Goal: Task Accomplishment & Management: Manage account settings

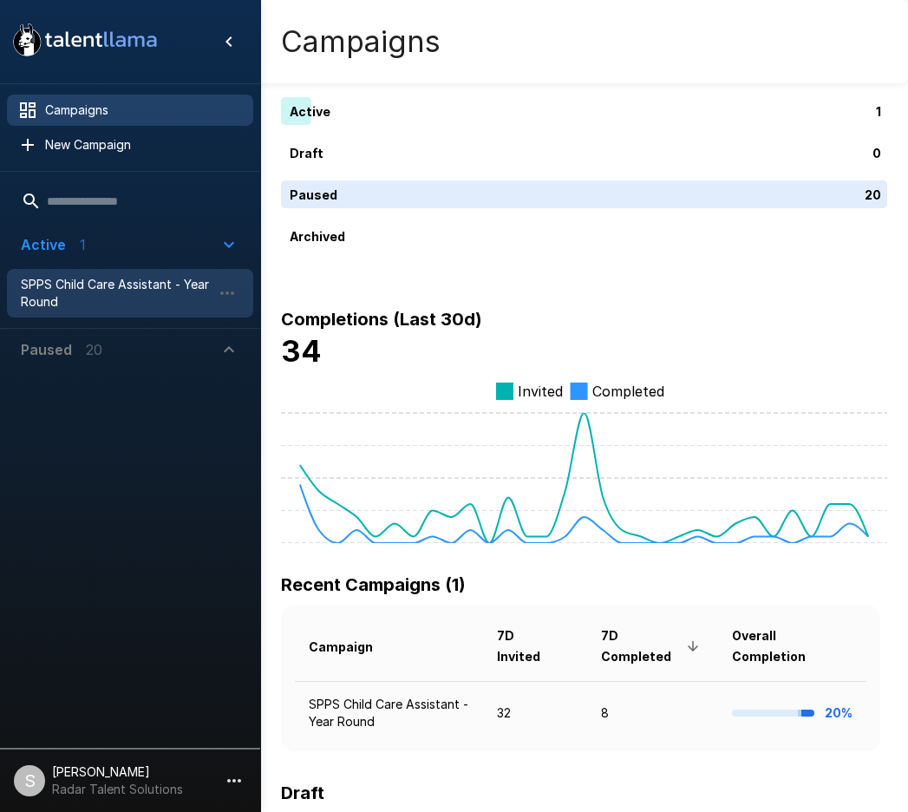
click at [65, 291] on span "SPPS Child Care Assistant - Year Round" at bounding box center [116, 293] width 191 height 35
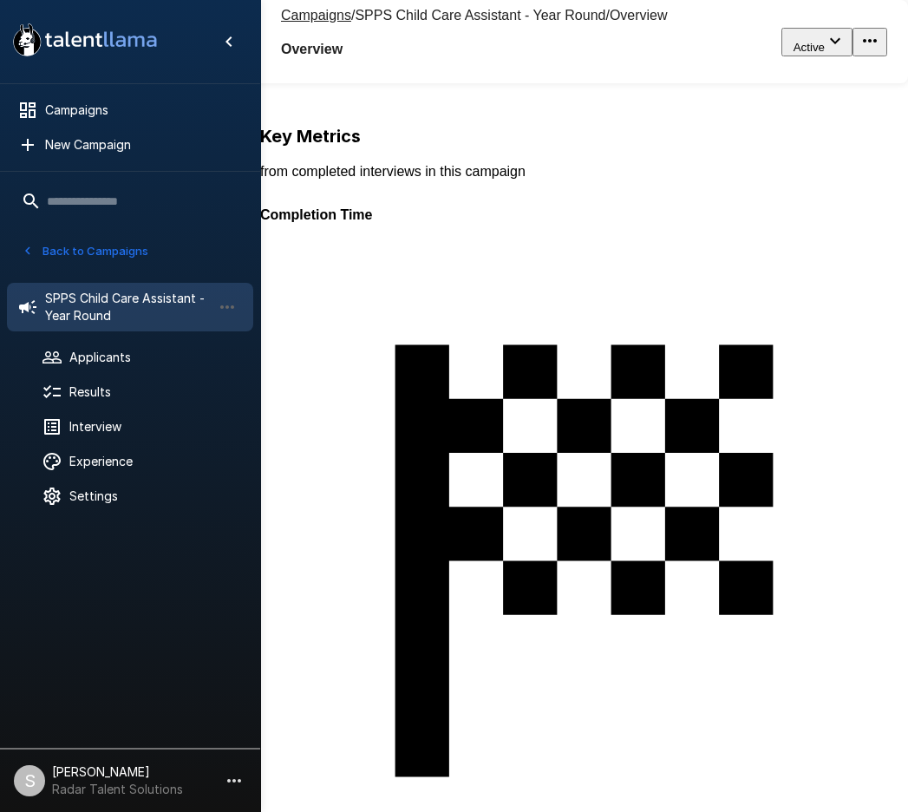
click at [539, 273] on div "14" at bounding box center [717, 514] width 915 height 812
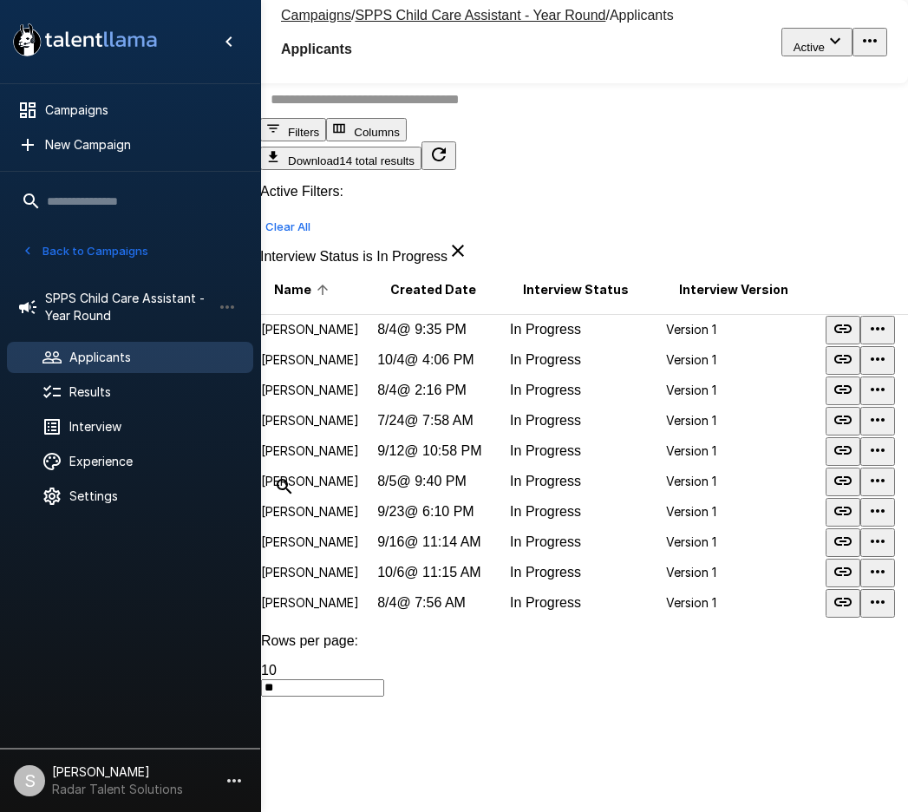
click at [384, 18] on u "SPPS Child Care Assistant - Year Round" at bounding box center [480, 15] width 251 height 15
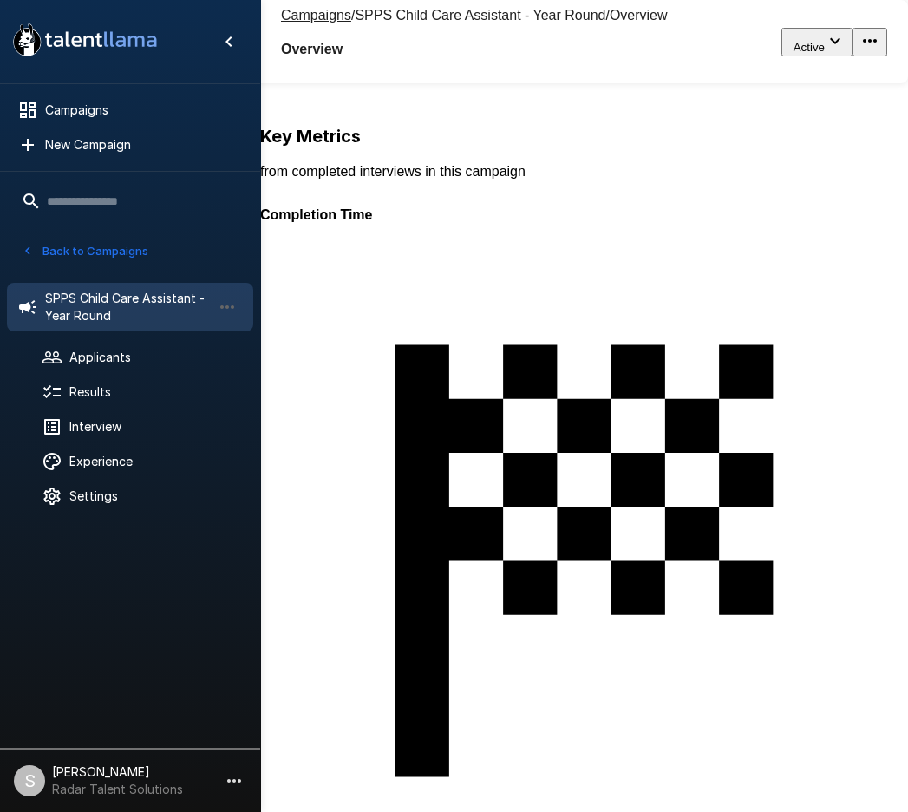
click at [328, 305] on div "48" at bounding box center [717, 528] width 915 height 812
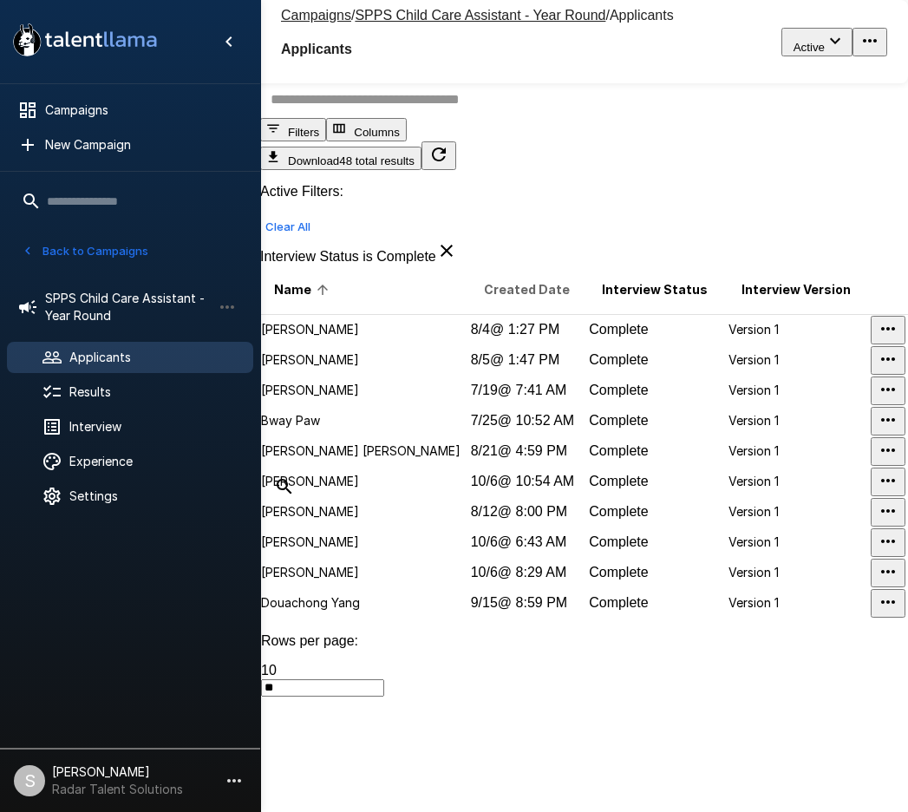
click at [484, 300] on span "Created Date" at bounding box center [527, 289] width 86 height 21
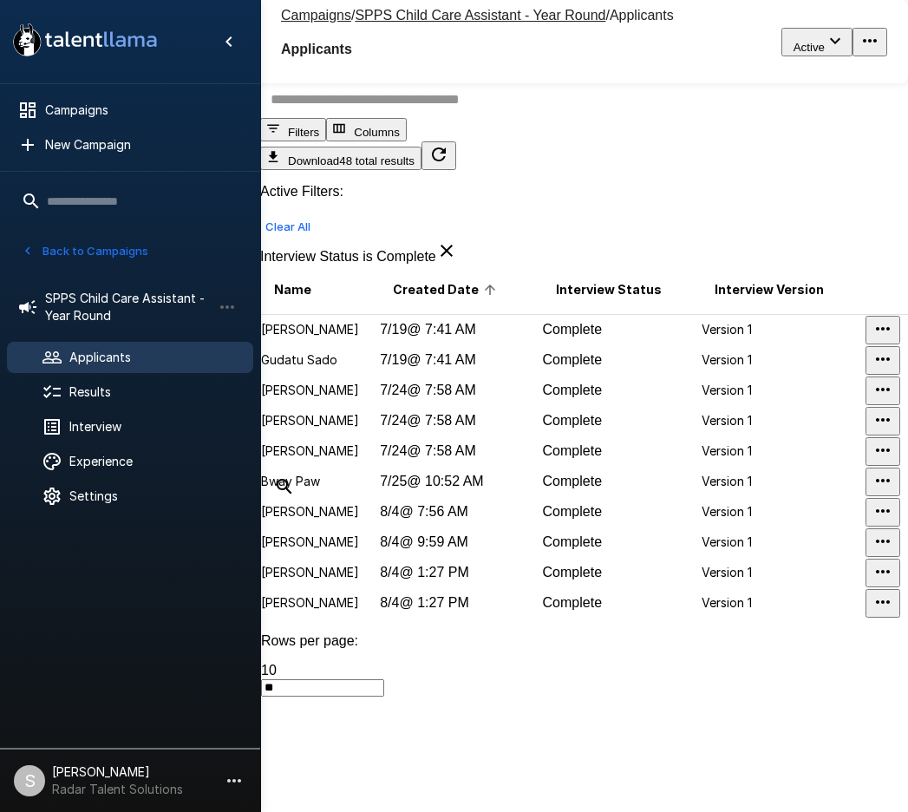
click at [441, 300] on span "Created Date" at bounding box center [447, 289] width 108 height 21
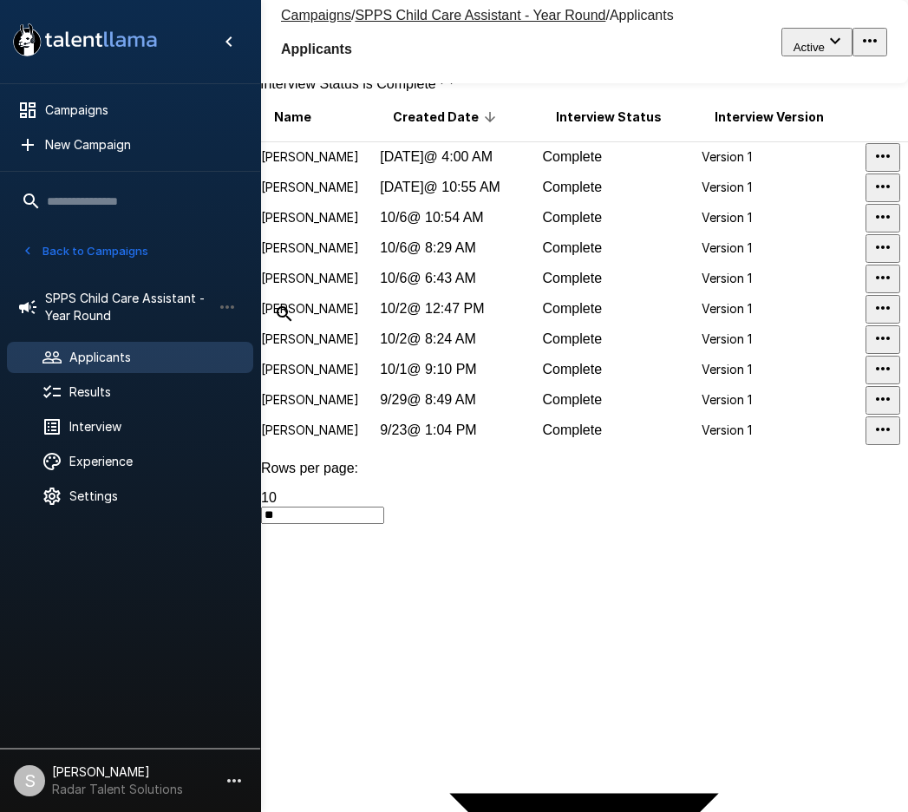
scroll to position [174, 0]
click at [323, 256] on p "Destany Williams" at bounding box center [319, 247] width 117 height 17
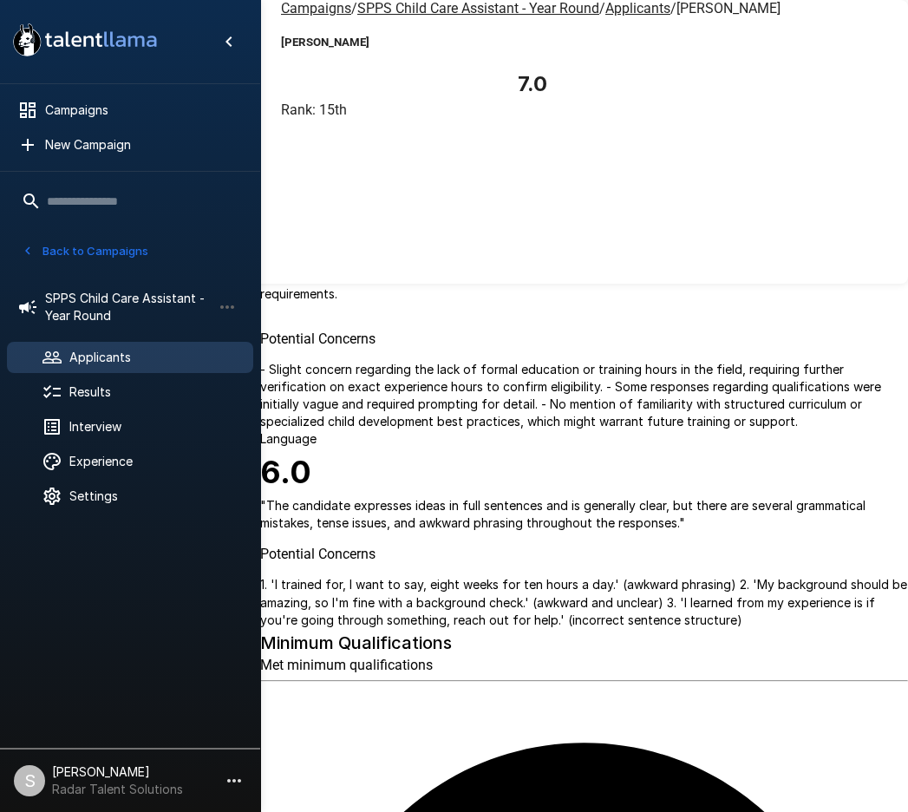
click at [61, 122] on icon "button" at bounding box center [51, 130] width 17 height 17
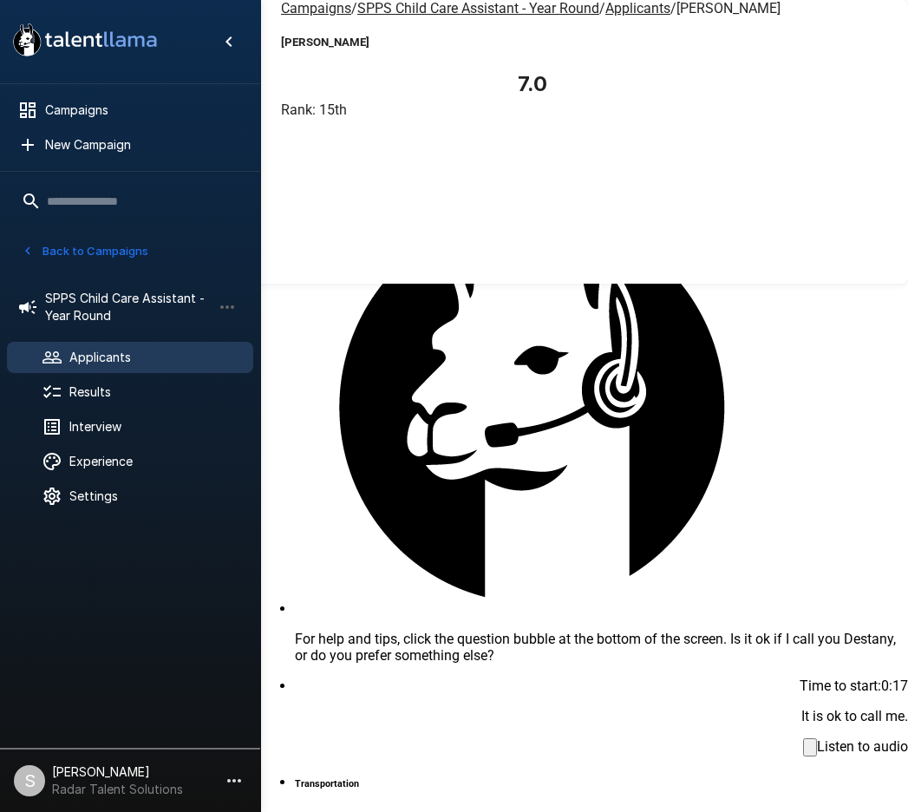
scroll to position [868, 0]
click at [397, 15] on u "SPPS Child Care Assistant - Year Round" at bounding box center [478, 8] width 242 height 16
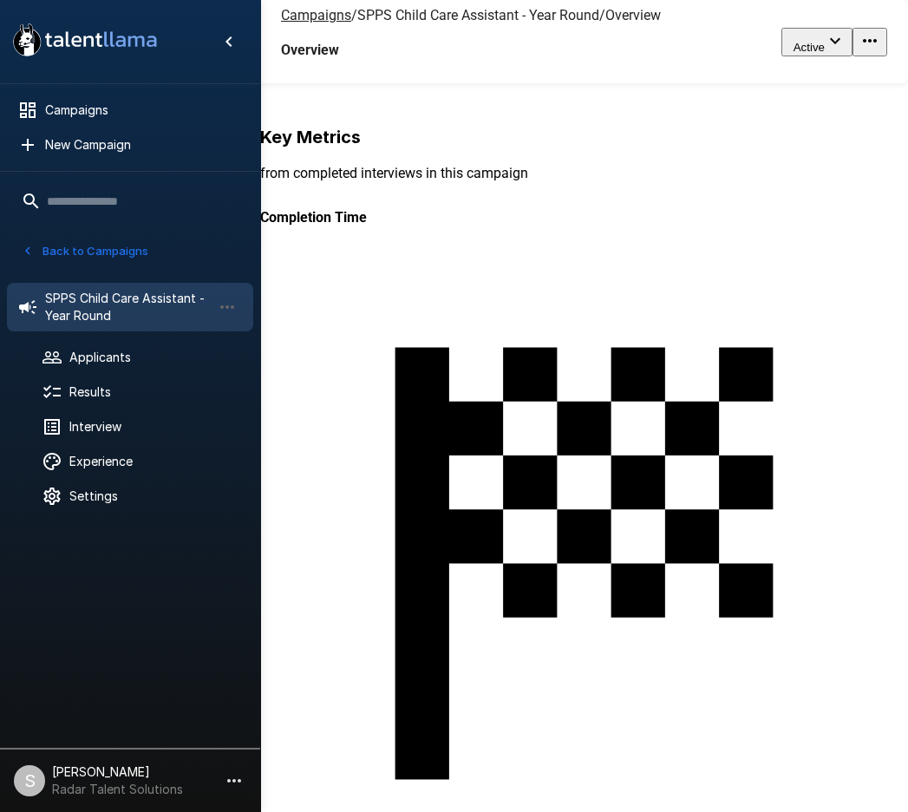
click at [381, 303] on div "48" at bounding box center [717, 529] width 915 height 812
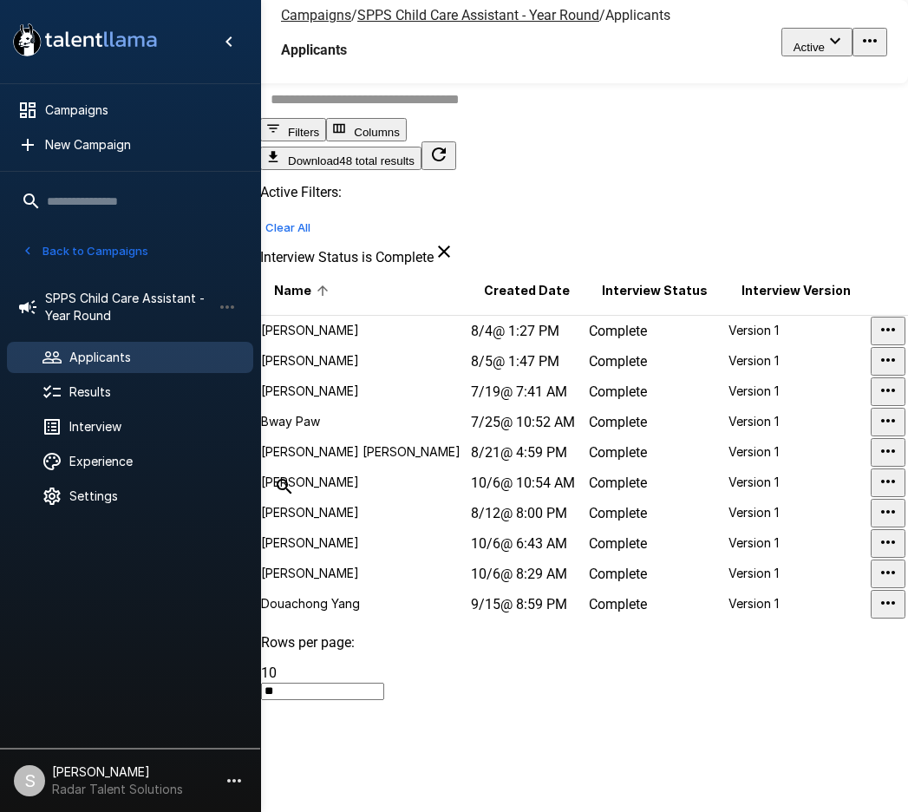
click at [470, 301] on th "Created Date" at bounding box center [529, 291] width 118 height 50
click at [484, 301] on span "Created Date" at bounding box center [527, 290] width 86 height 21
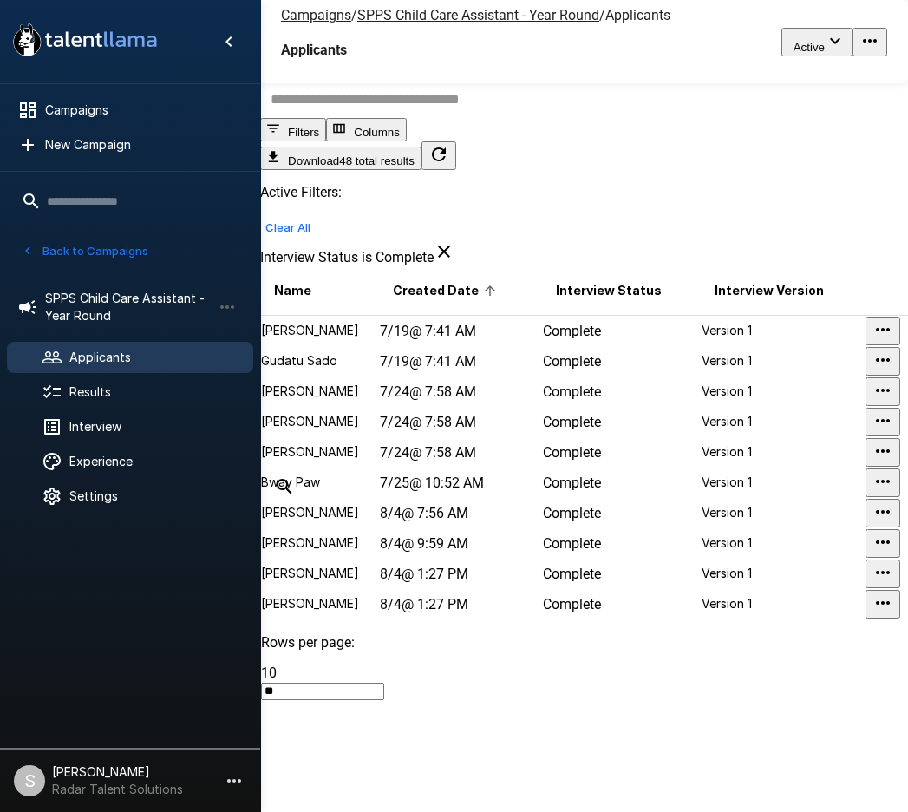
click at [449, 301] on span "Created Date" at bounding box center [447, 290] width 108 height 21
click at [326, 400] on p "Crystal Ferguson-brown" at bounding box center [319, 391] width 117 height 17
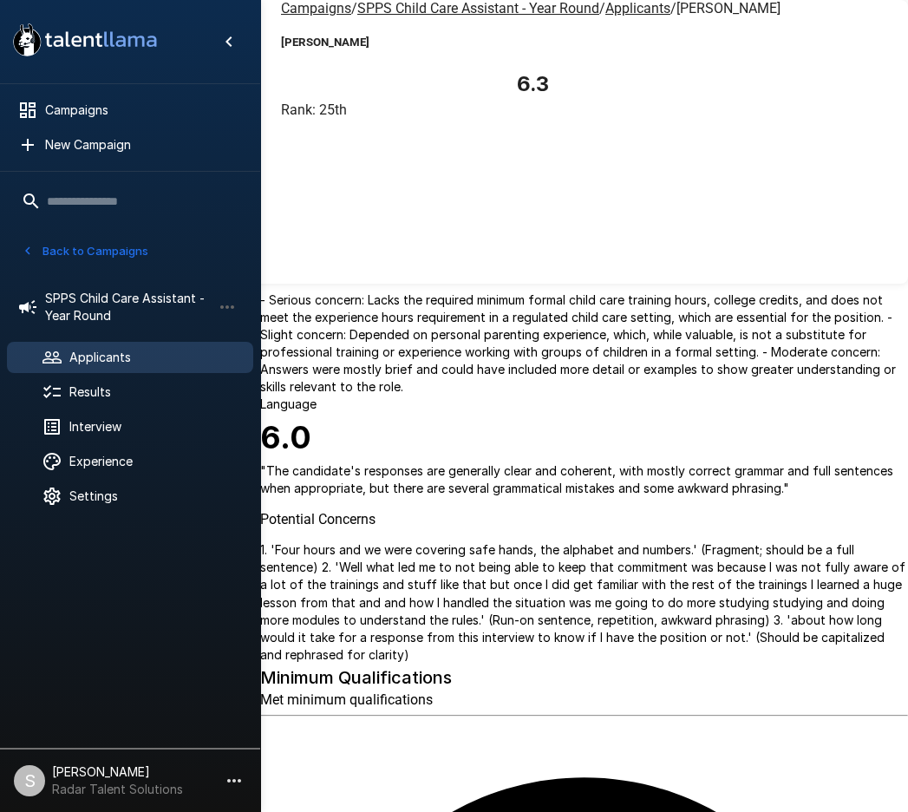
click at [62, 121] on icon "button" at bounding box center [52, 131] width 21 height 21
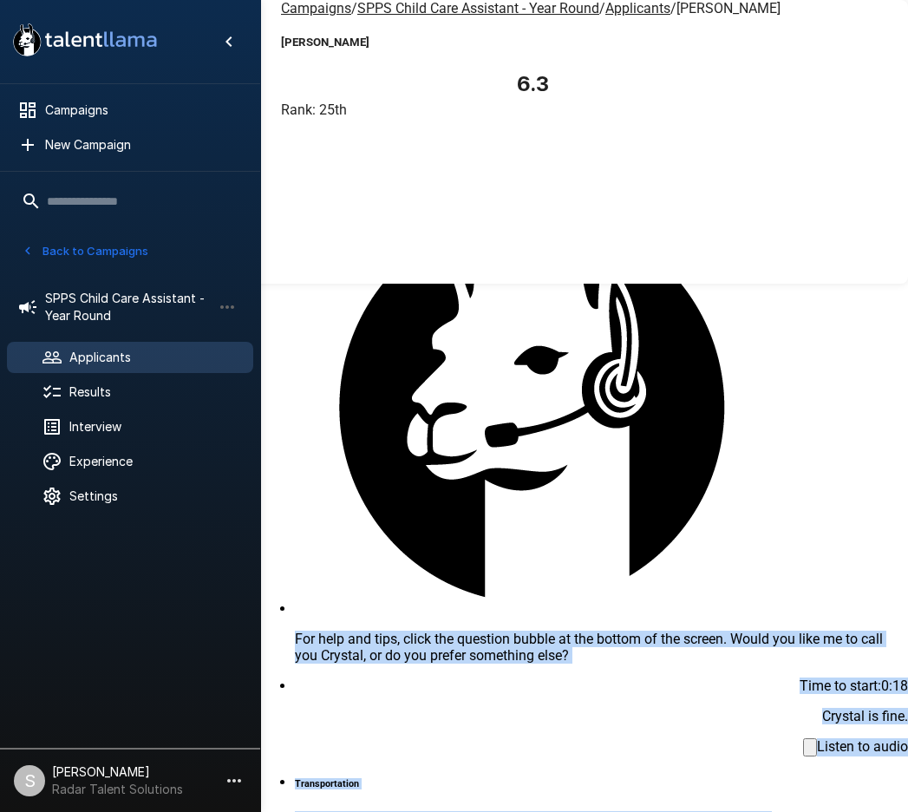
scroll to position [4577, 0]
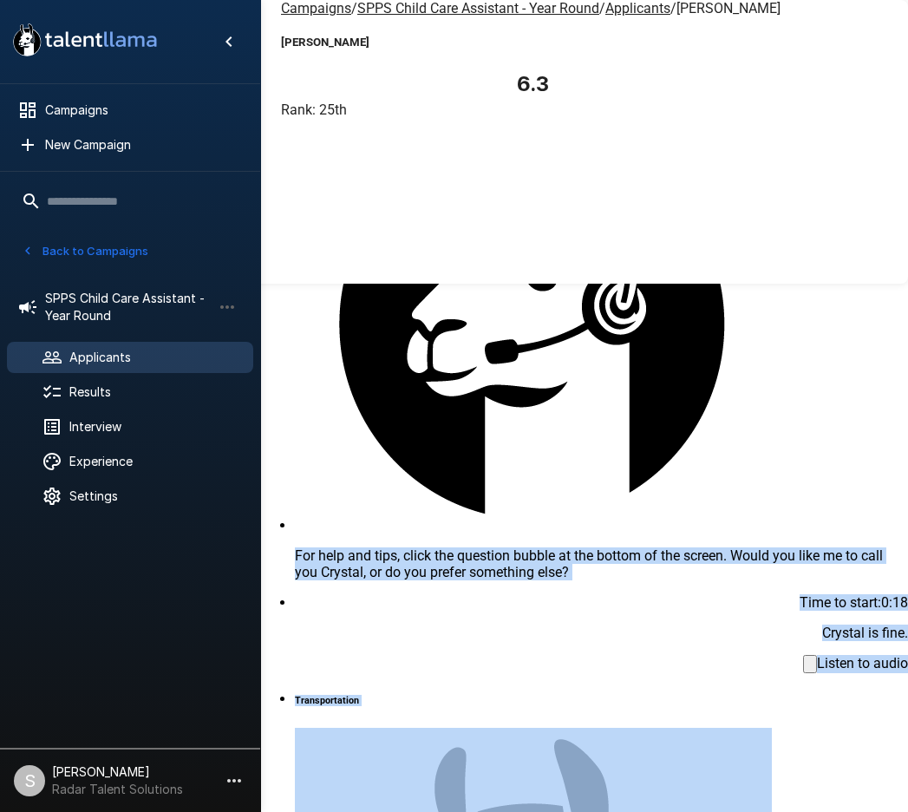
drag, startPoint x: 378, startPoint y: 300, endPoint x: 775, endPoint y: 712, distance: 571.9
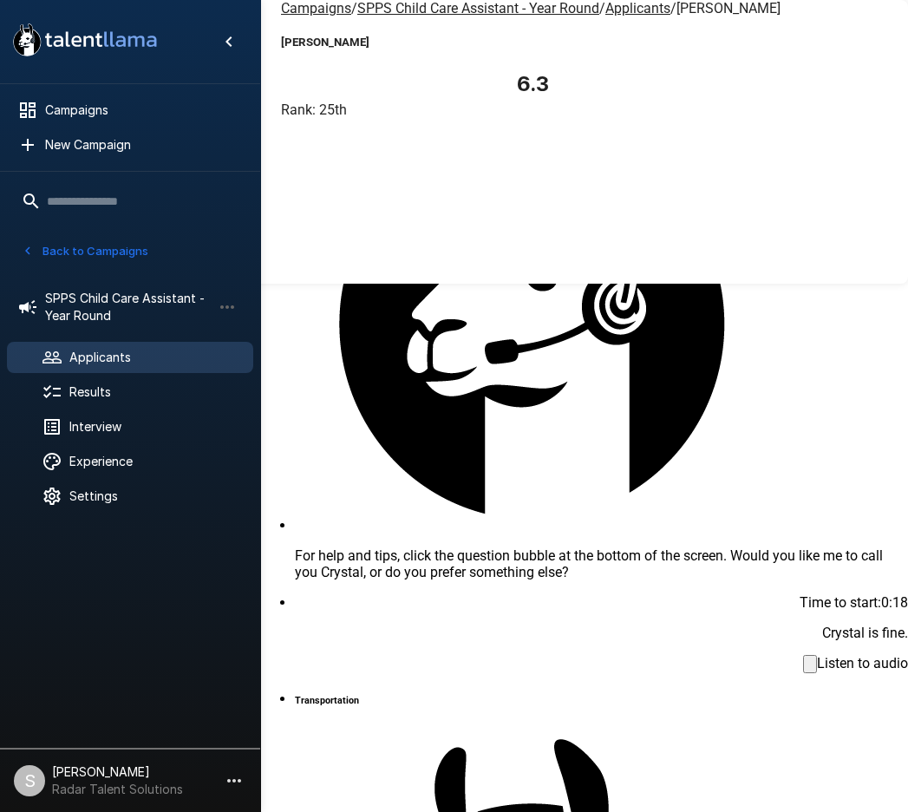
click at [635, 118] on div "11m 54s 10/7 11:54 AM" at bounding box center [454, 201] width 908 height 166
click at [421, 16] on u "SPPS Child Care Assistant - Year Round" at bounding box center [478, 8] width 242 height 16
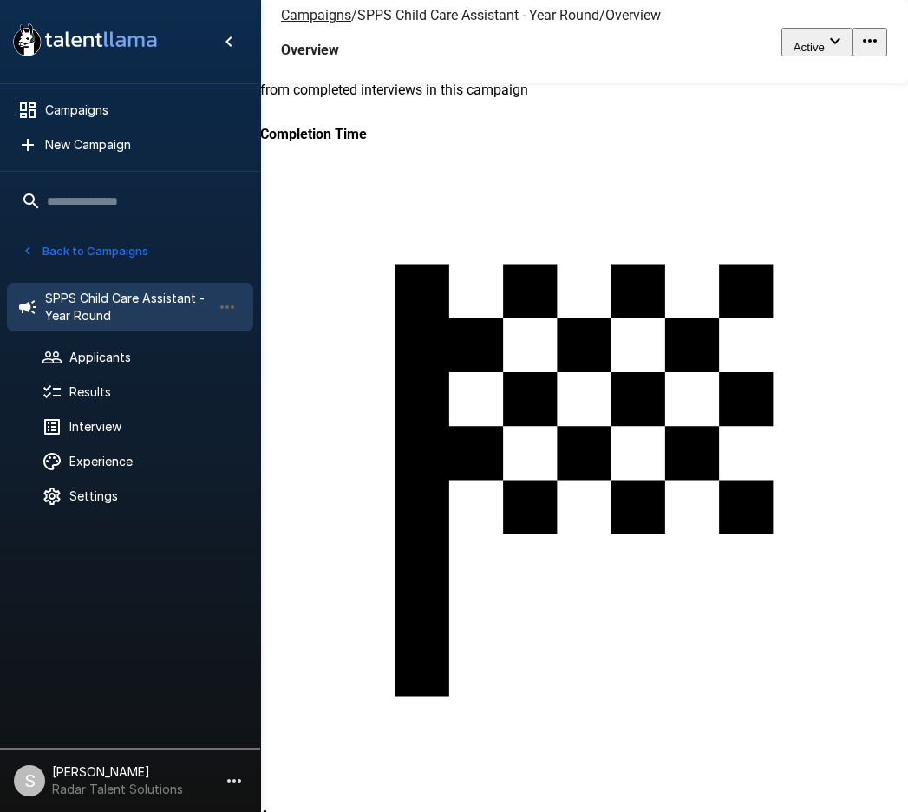
click at [345, 221] on div "48" at bounding box center [717, 446] width 915 height 812
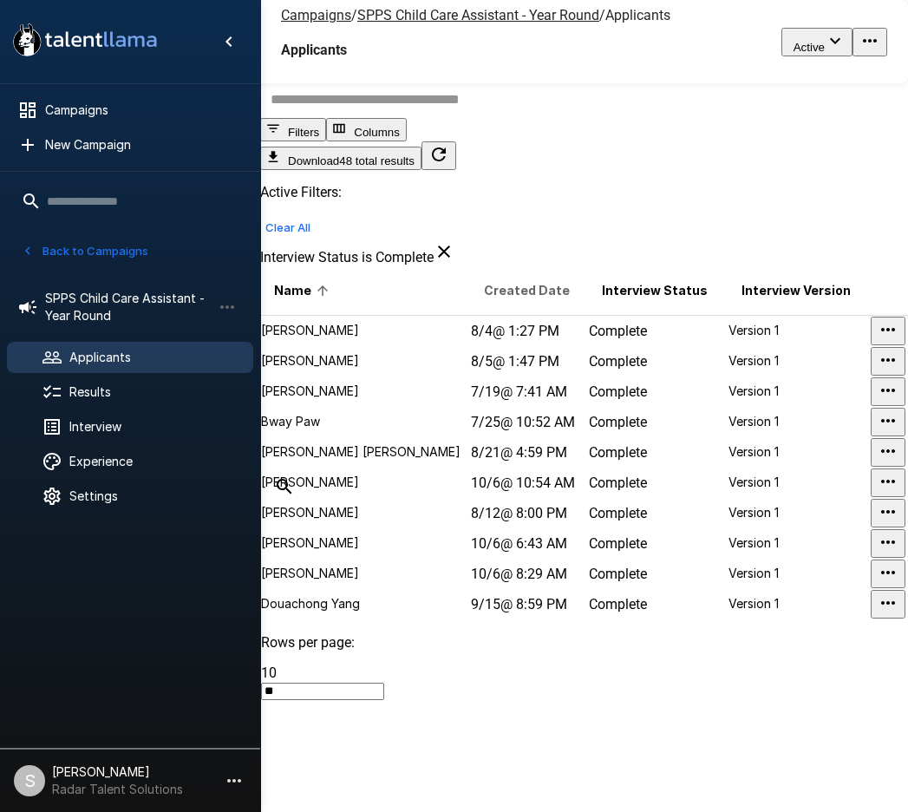
drag, startPoint x: 429, startPoint y: 322, endPoint x: 444, endPoint y: 325, distance: 15.0
click at [484, 301] on span "Created Date" at bounding box center [527, 290] width 86 height 21
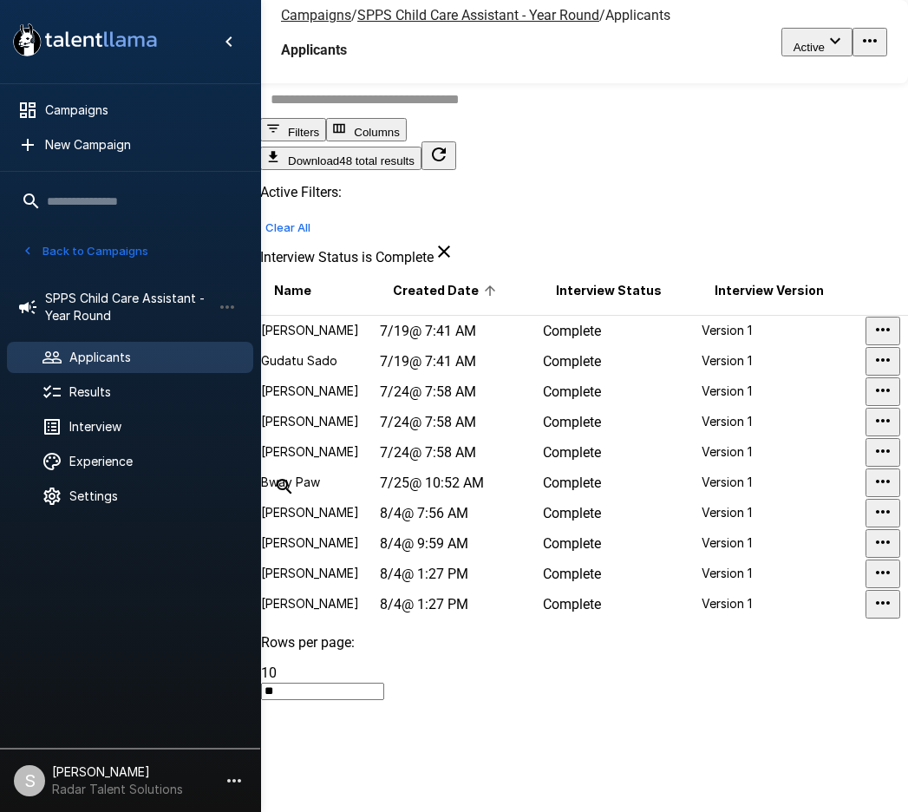
click at [449, 301] on span "Created Date" at bounding box center [447, 290] width 108 height 21
click at [565, 370] on span "Complete" at bounding box center [572, 361] width 58 height 16
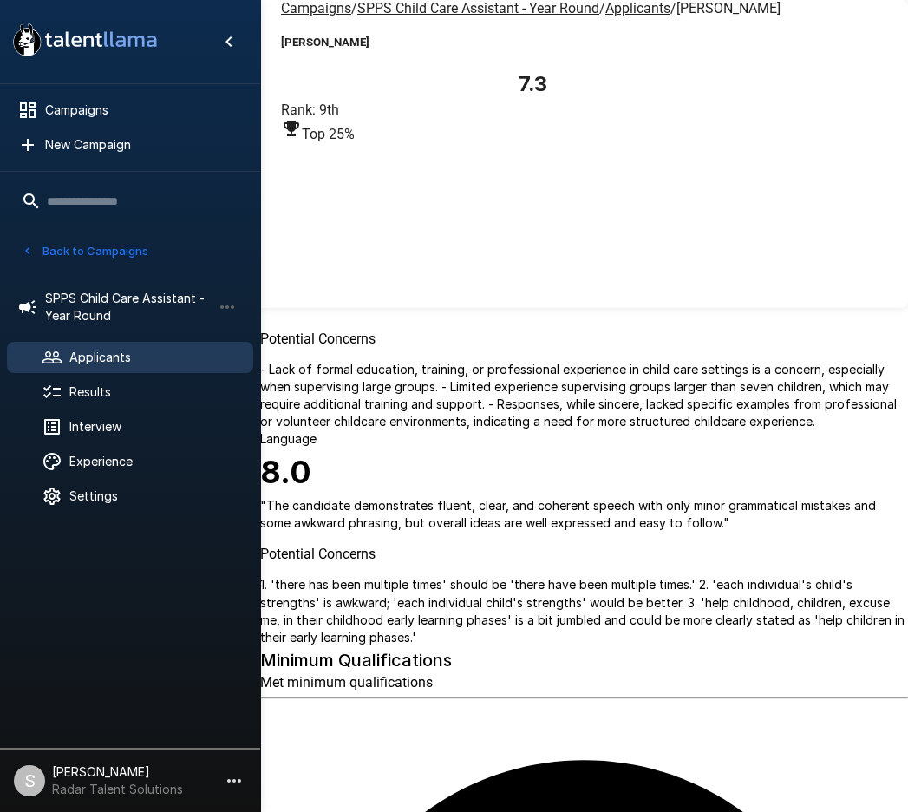
click at [61, 147] on icon "button" at bounding box center [51, 155] width 17 height 17
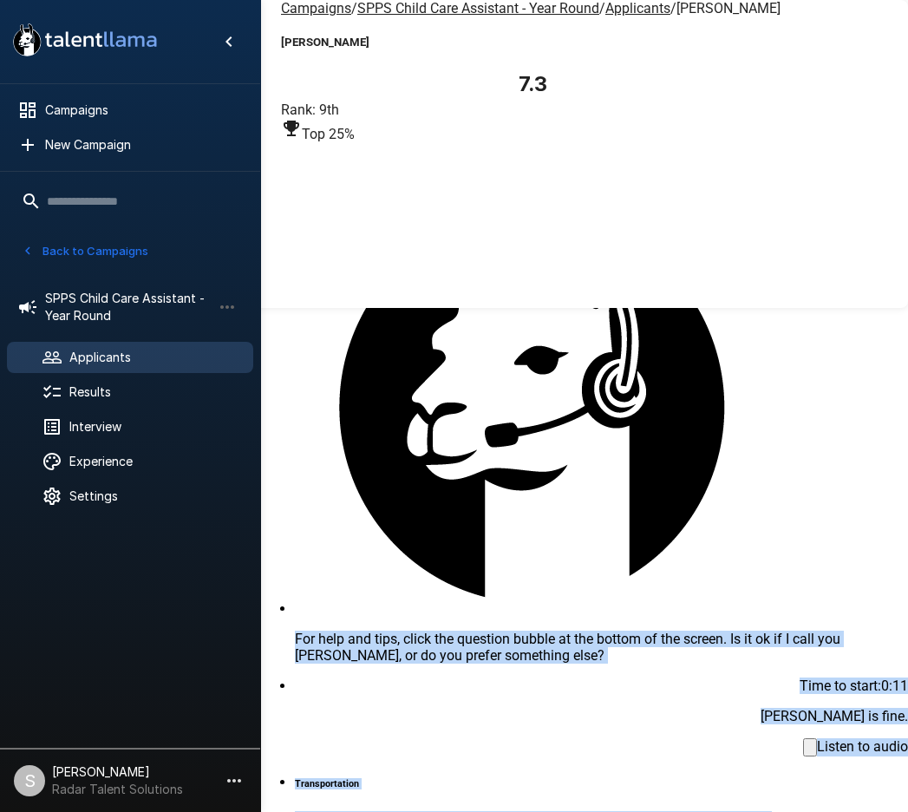
scroll to position [83, 0]
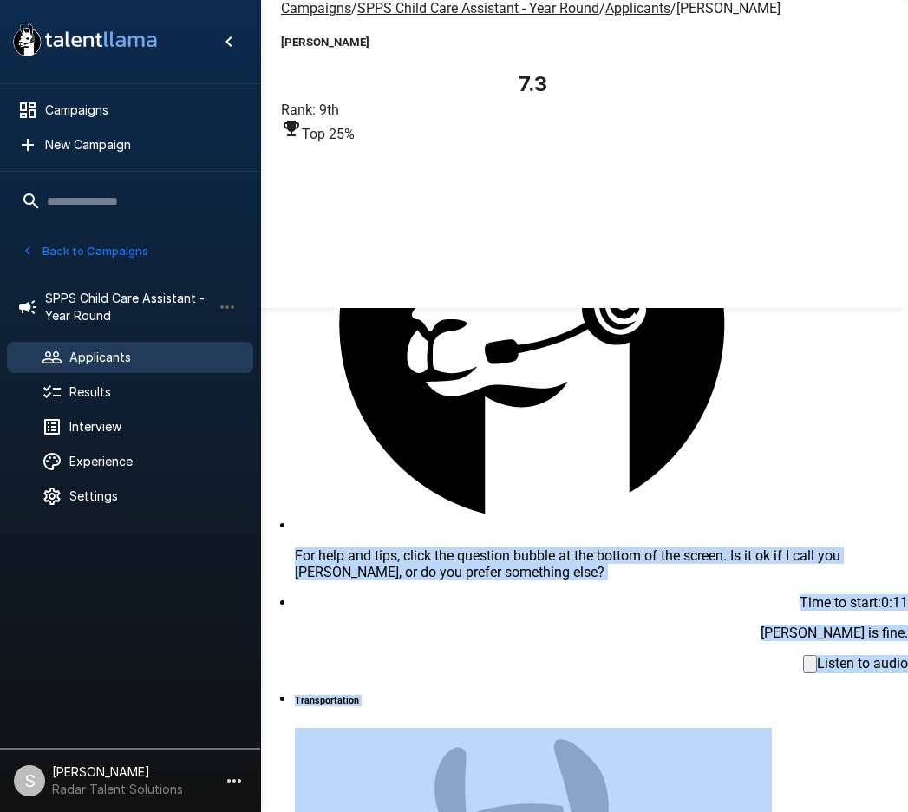
drag, startPoint x: 382, startPoint y: 304, endPoint x: 789, endPoint y: 695, distance: 564.6
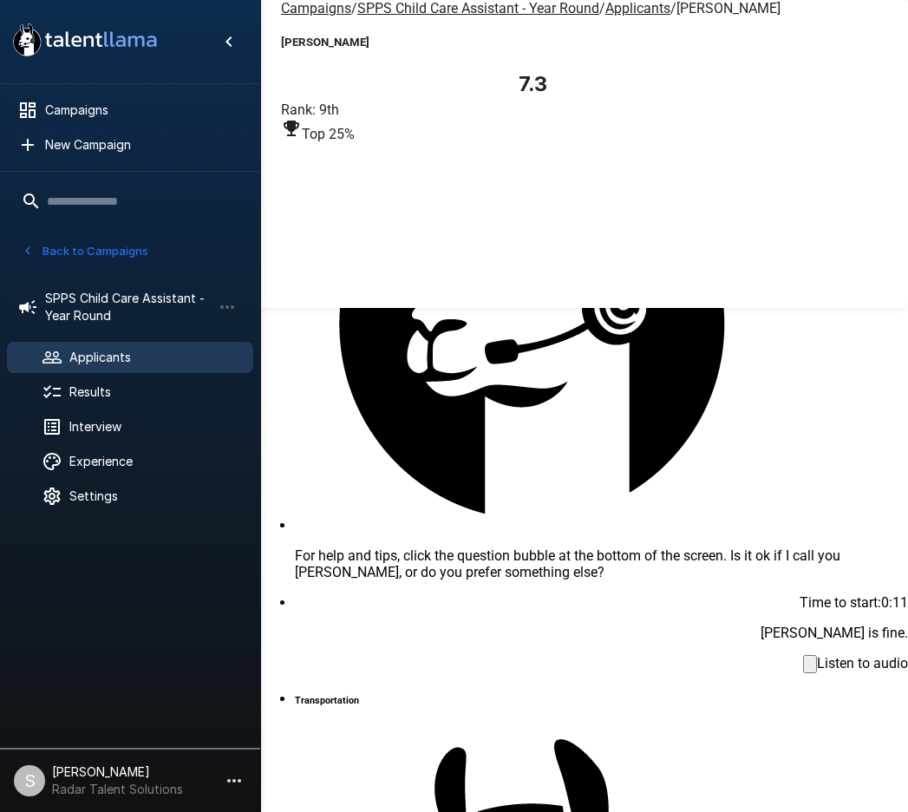
click at [606, 16] on u "Applicants" at bounding box center [638, 8] width 65 height 16
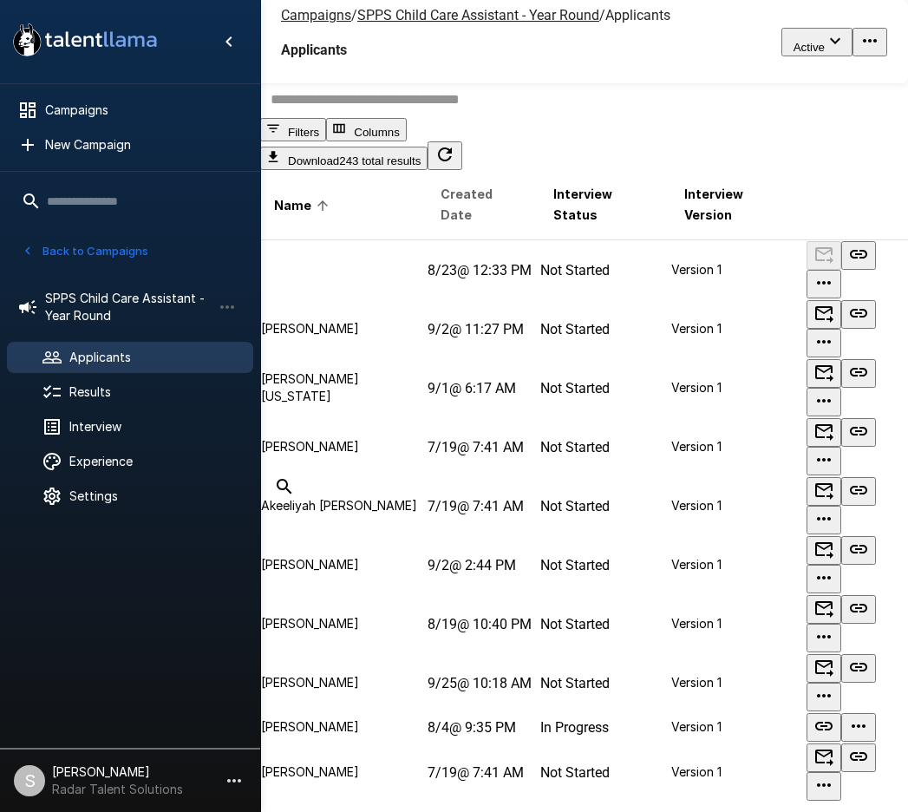
click at [450, 226] on span "Created Date" at bounding box center [483, 205] width 84 height 42
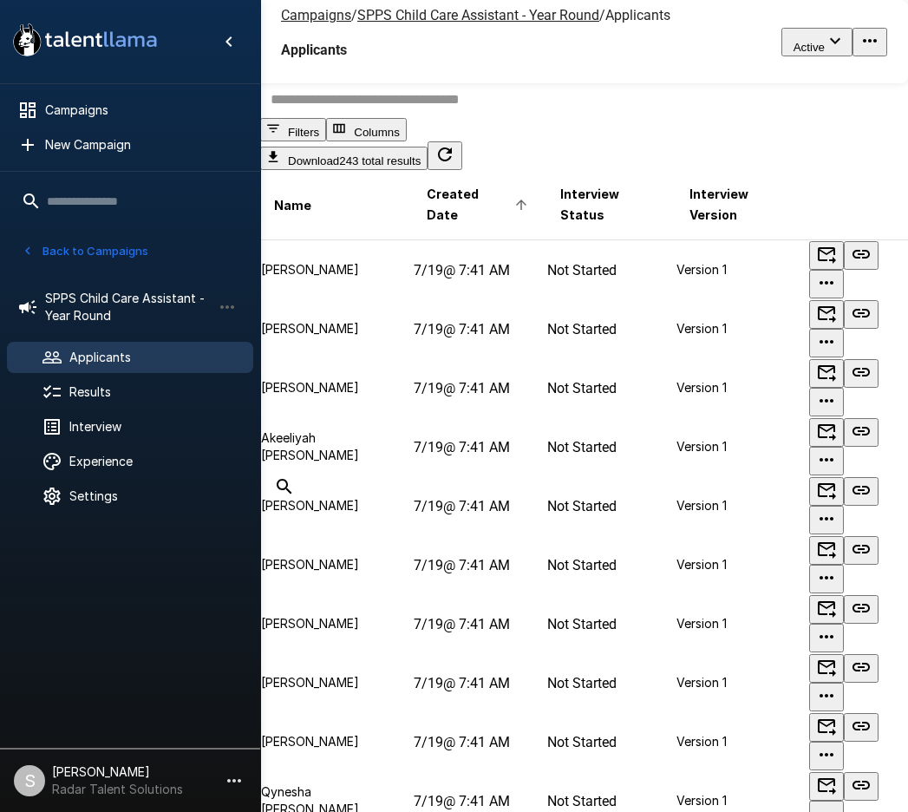
click at [442, 226] on span "Created Date" at bounding box center [480, 205] width 106 height 42
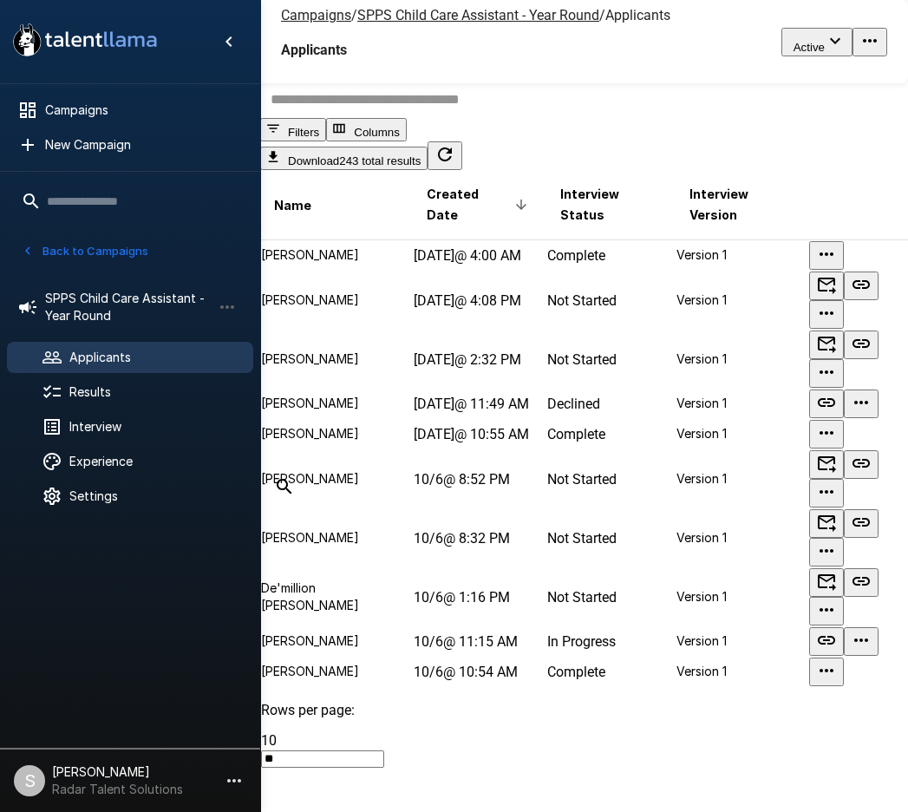
click at [423, 272] on td "Today @ 4:00 AM" at bounding box center [480, 255] width 134 height 31
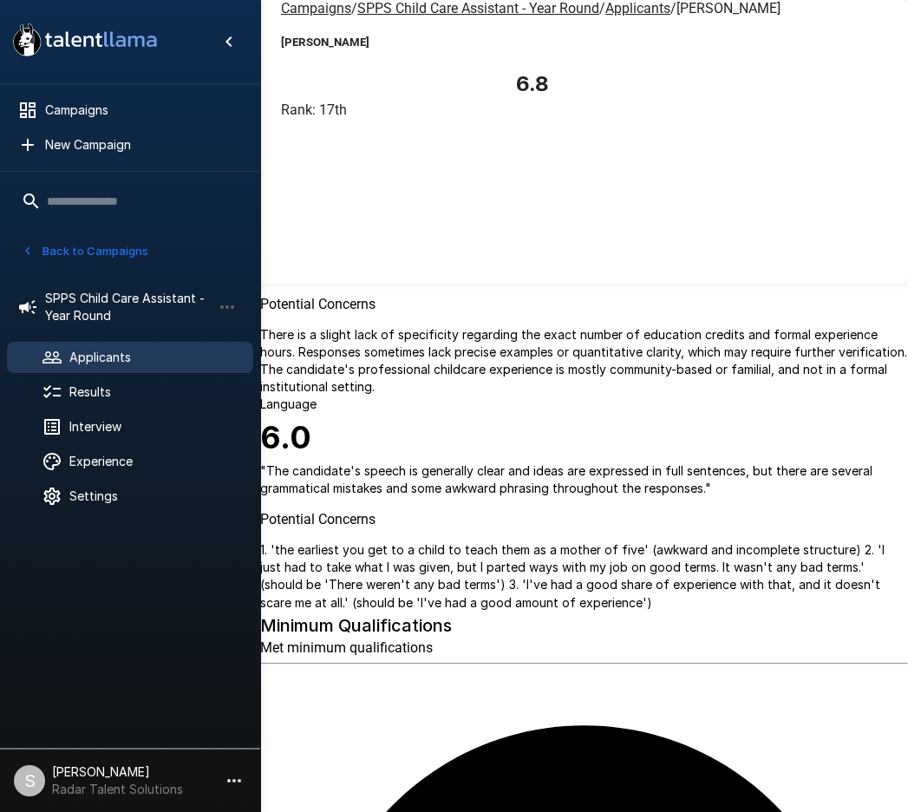
click at [62, 121] on icon "button" at bounding box center [52, 131] width 21 height 21
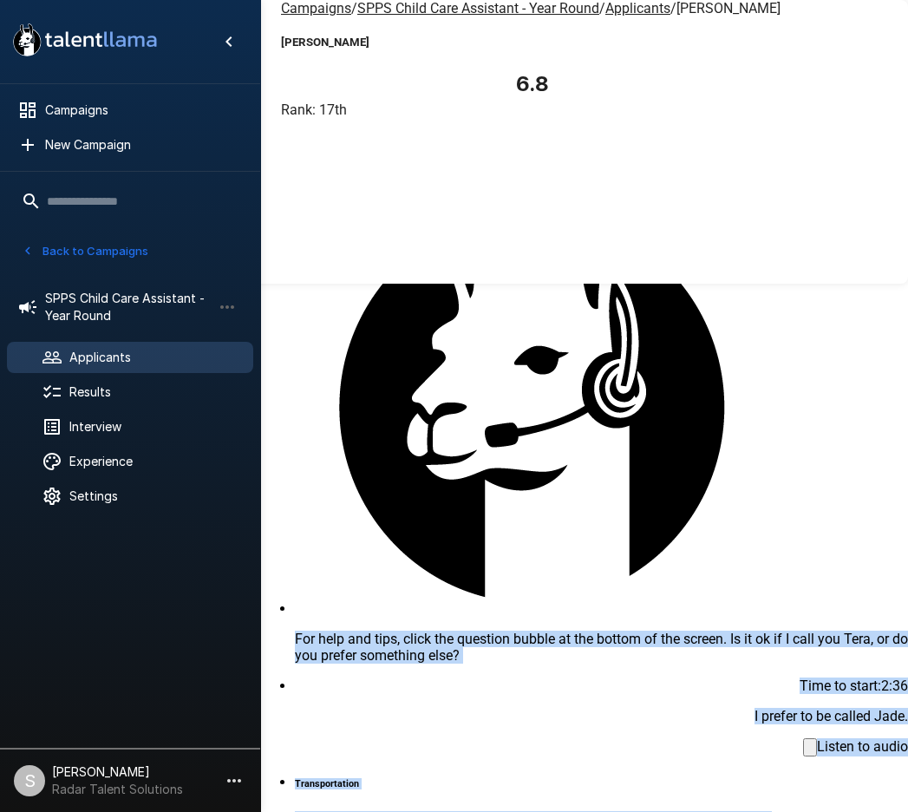
scroll to position [83, 0]
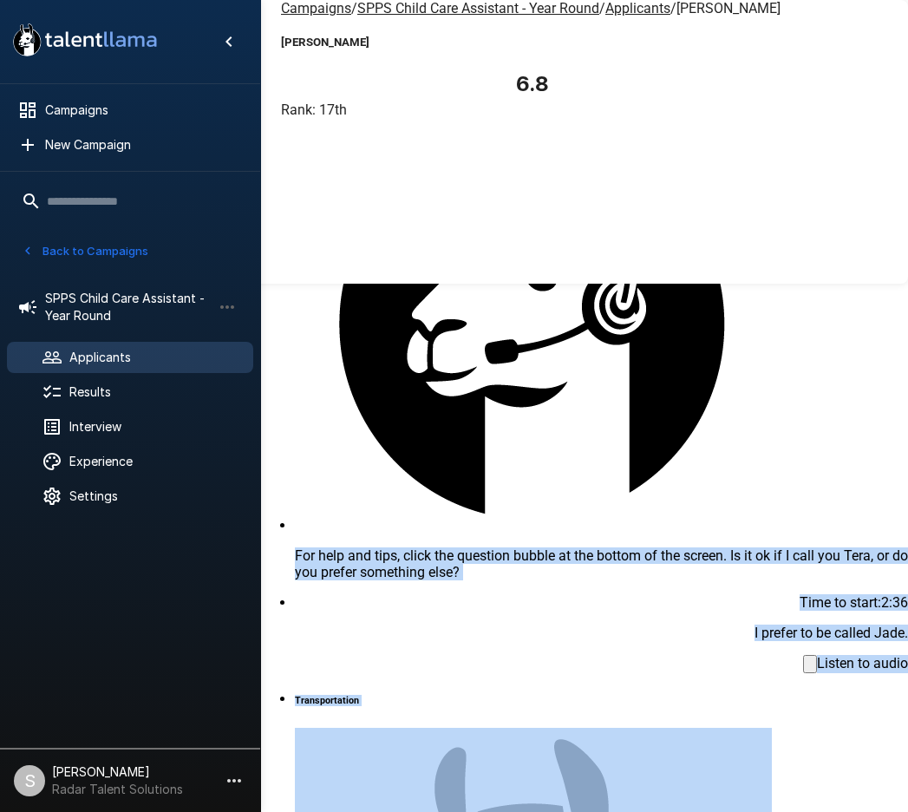
drag, startPoint x: 378, startPoint y: 302, endPoint x: 782, endPoint y: 693, distance: 562.1
